Goal: Task Accomplishment & Management: Manage account settings

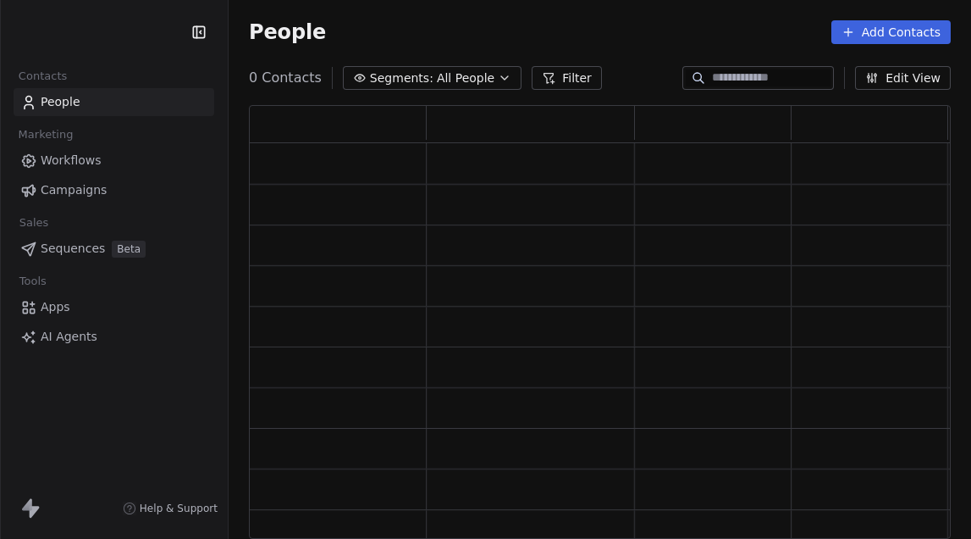
scroll to position [420, 689]
click at [77, 194] on span "Campaigns" at bounding box center [74, 190] width 66 height 18
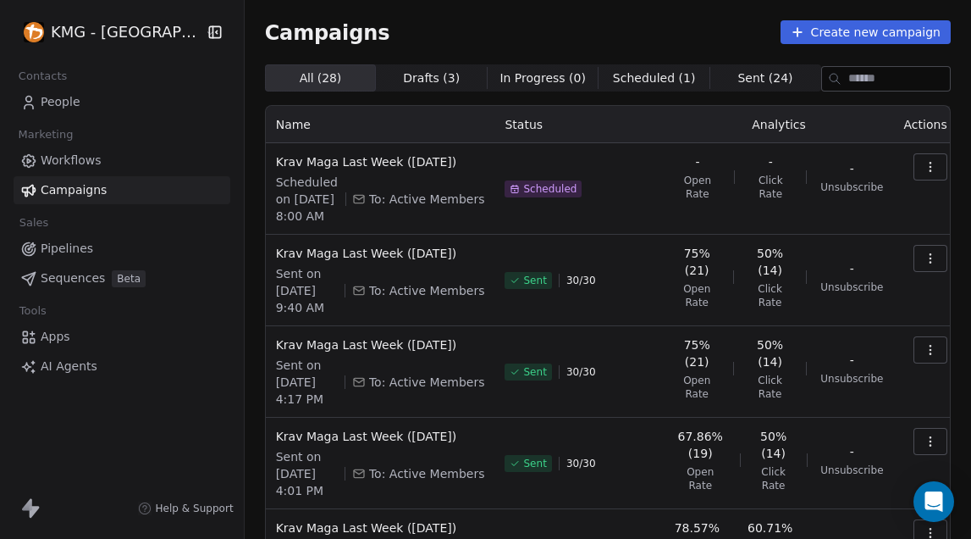
click at [536, 196] on span "Scheduled" at bounding box center [549, 189] width 53 height 14
click at [415, 172] on div "Krav Maga Last Week ([DATE]) Scheduled on [DATE] 8:00 AM To: Active Members" at bounding box center [380, 188] width 209 height 71
click at [920, 172] on button "button" at bounding box center [931, 166] width 34 height 27
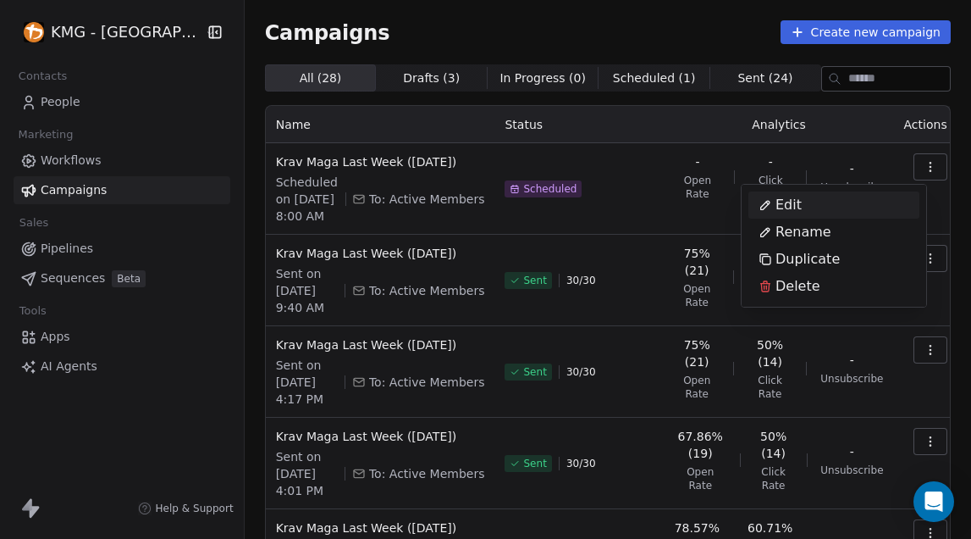
click at [805, 208] on div "Edit" at bounding box center [781, 204] width 64 height 27
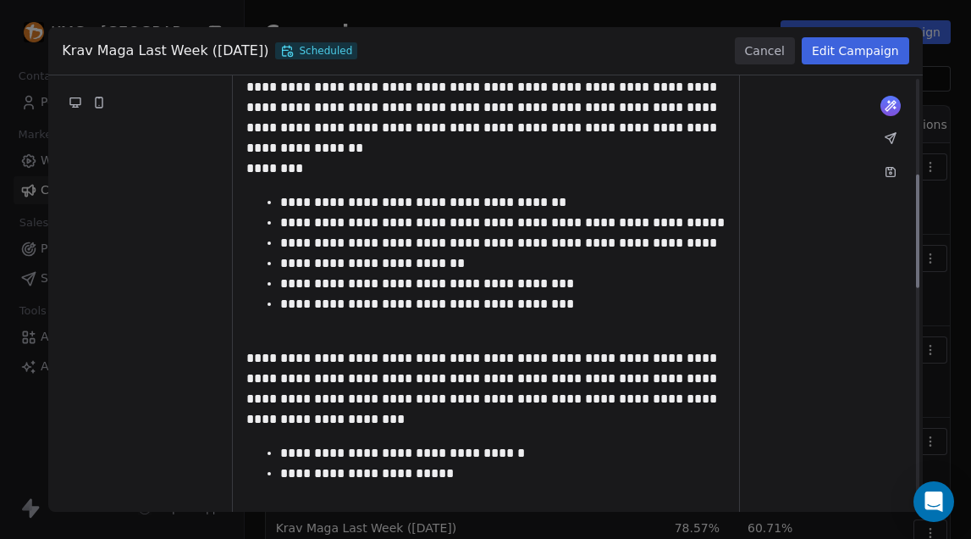
scroll to position [79, 0]
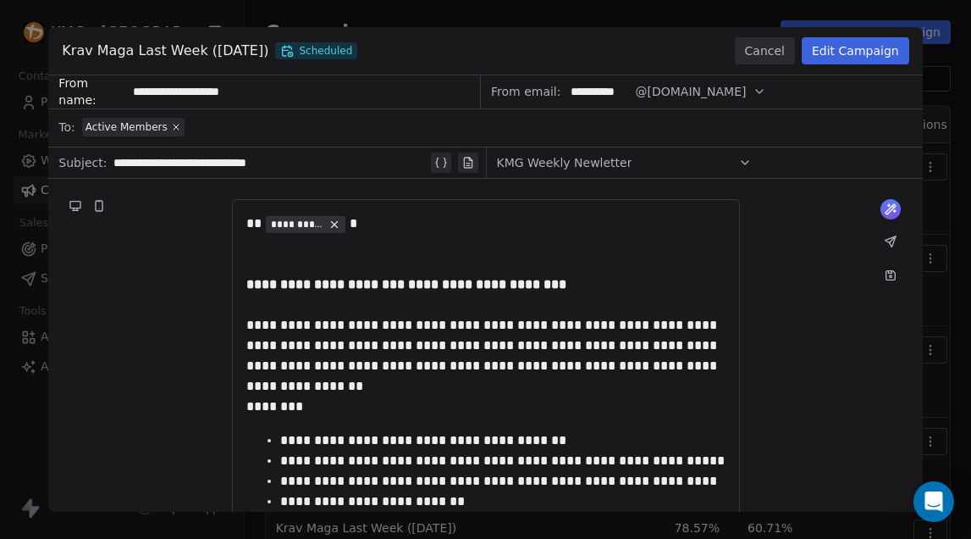
click at [351, 50] on span "Scheduled" at bounding box center [316, 50] width 82 height 17
click at [335, 51] on span "Scheduled" at bounding box center [316, 50] width 82 height 17
click at [328, 51] on span "Scheduled" at bounding box center [316, 50] width 82 height 17
click at [247, 44] on span "Krav Maga Last Week ([DATE])" at bounding box center [165, 51] width 207 height 20
click at [334, 46] on span "Scheduled" at bounding box center [316, 50] width 82 height 17
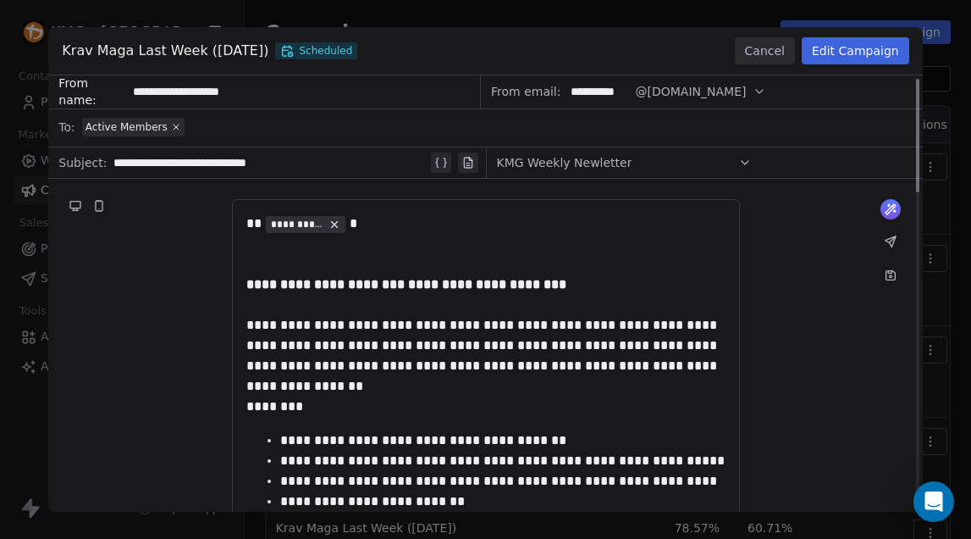
click at [861, 63] on button "Edit Campaign" at bounding box center [856, 50] width 108 height 27
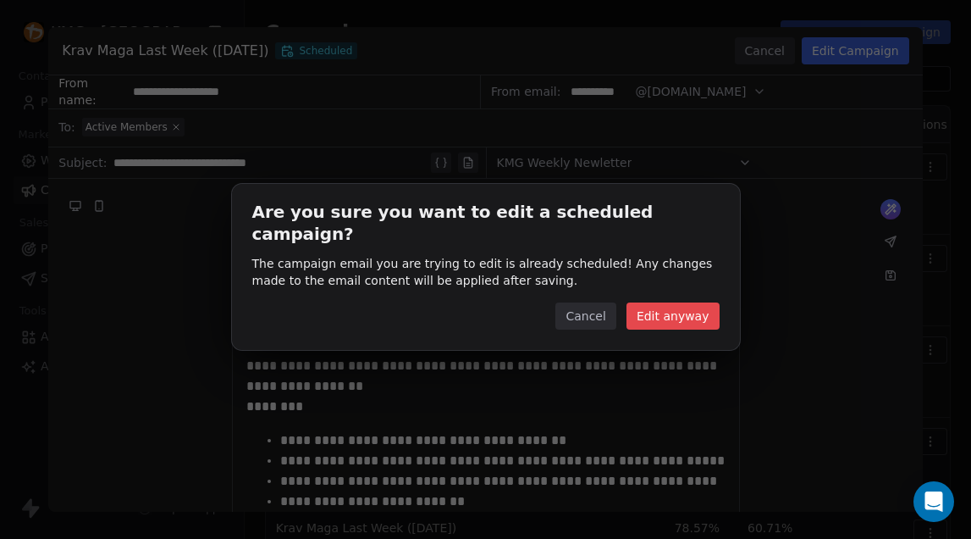
click at [689, 309] on button "Edit anyway" at bounding box center [673, 315] width 93 height 27
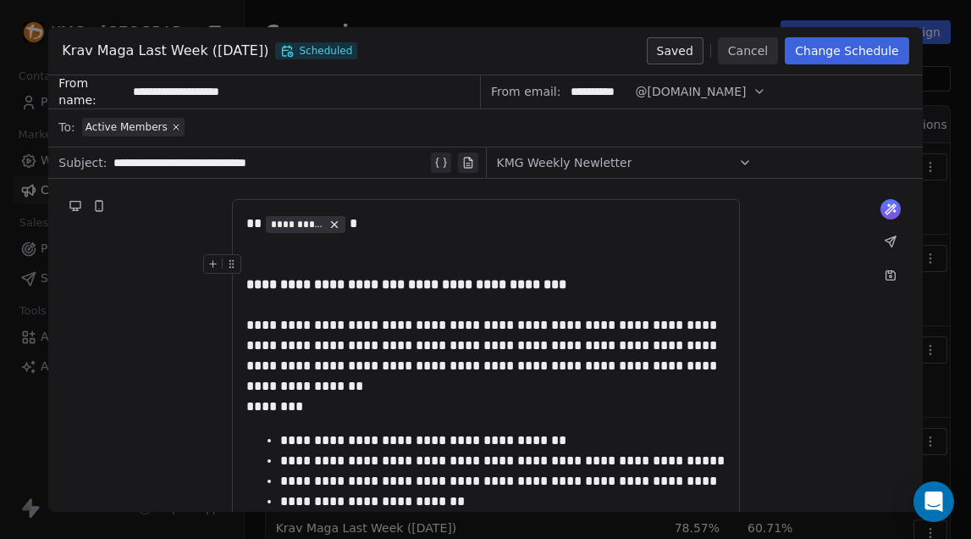
scroll to position [324, 0]
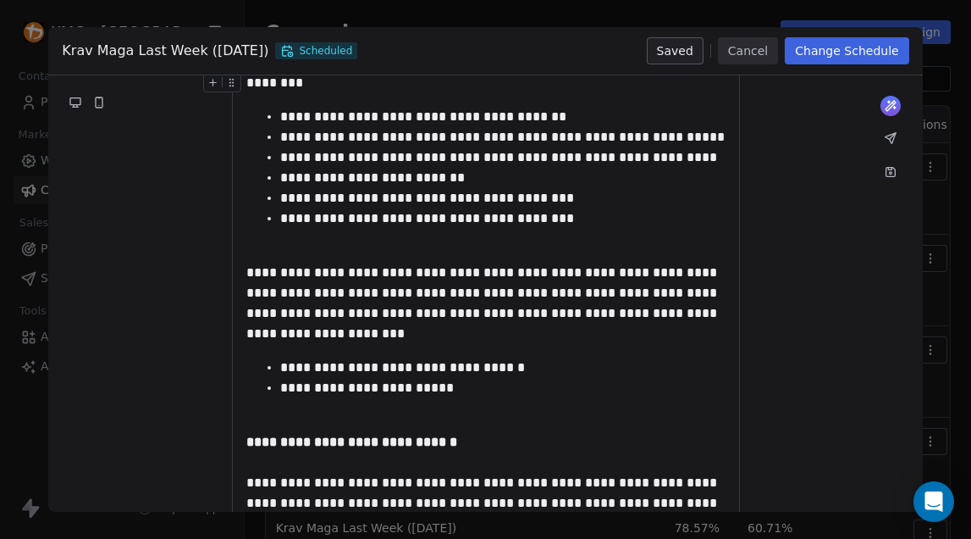
click at [856, 52] on button "Change Schedule" at bounding box center [847, 50] width 124 height 27
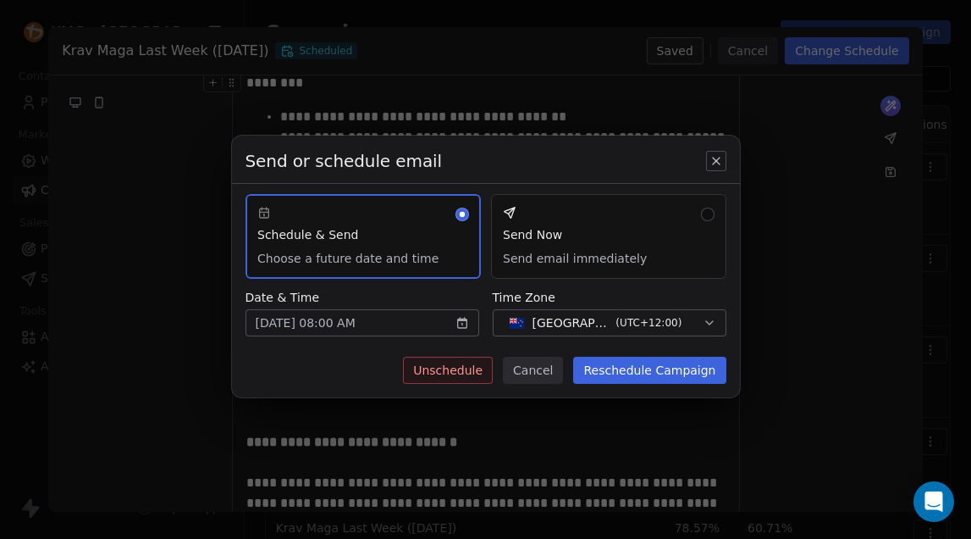
click at [569, 250] on button "Send Now Send email immediately" at bounding box center [608, 236] width 235 height 85
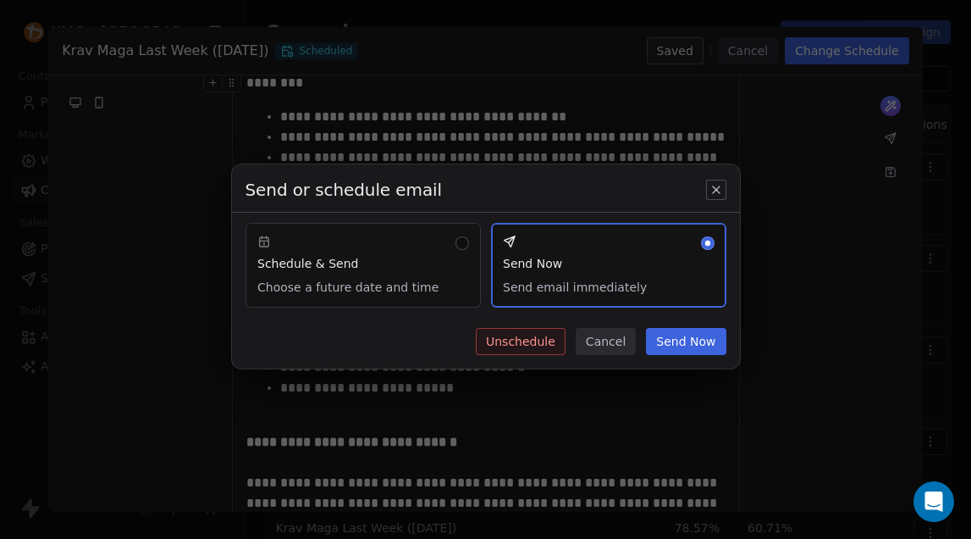
click at [683, 343] on button "Send Now" at bounding box center [686, 341] width 80 height 27
